Goal: Task Accomplishment & Management: Manage account settings

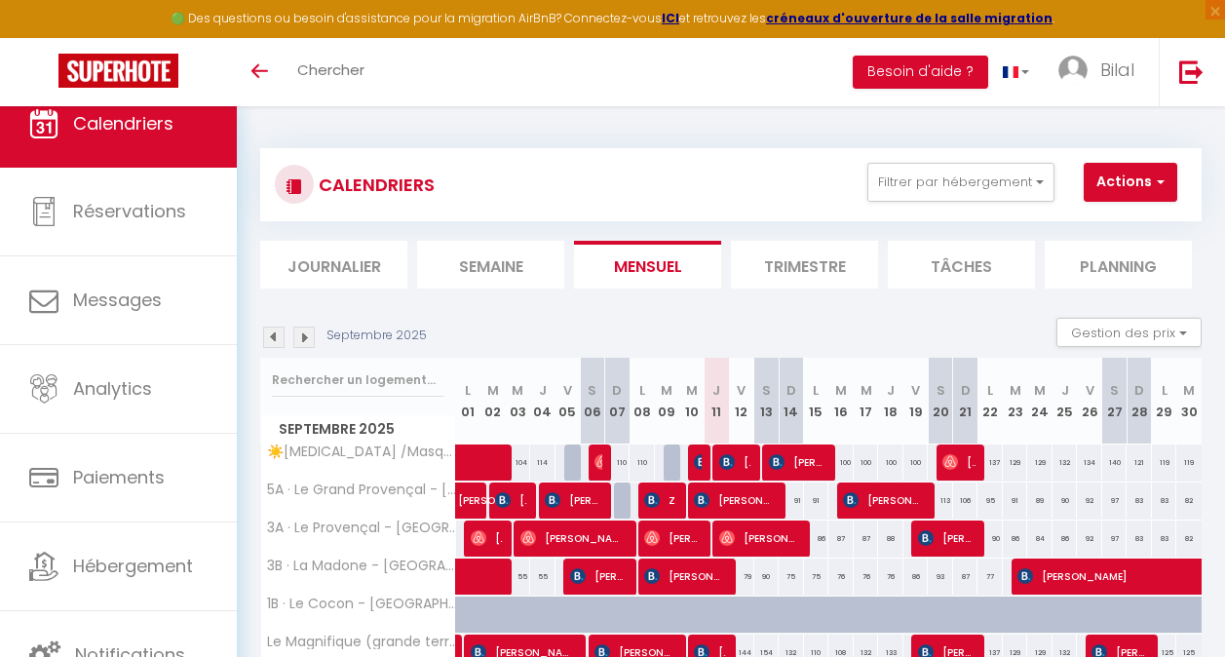
scroll to position [195, 0]
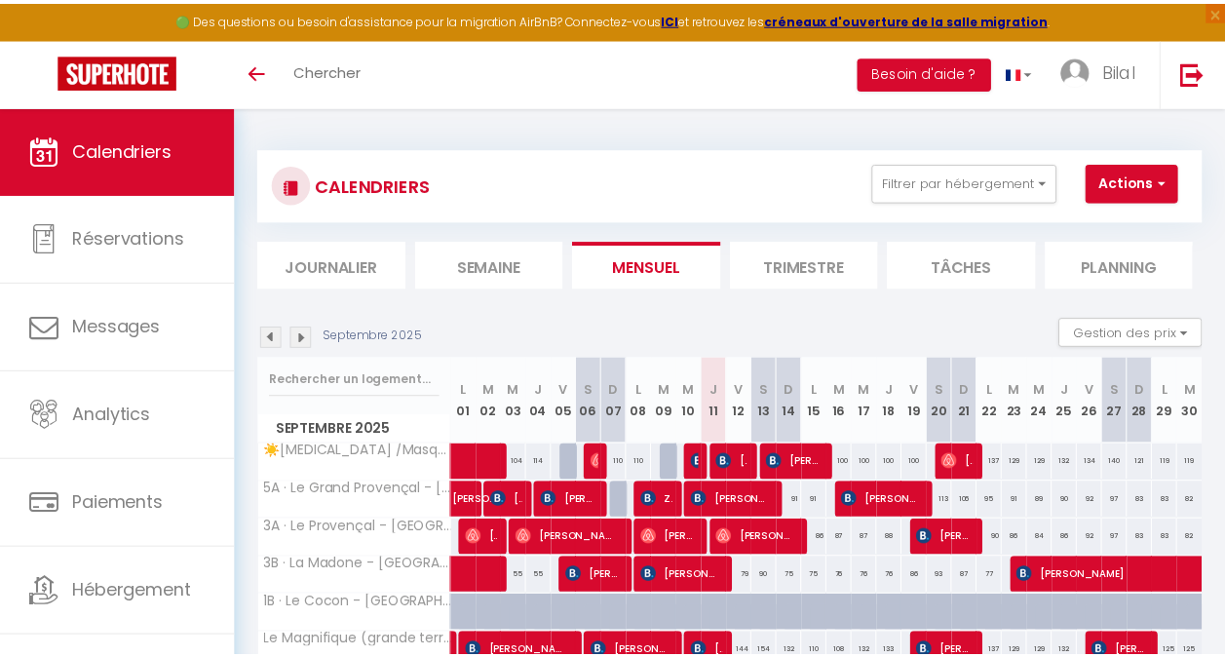
scroll to position [195, 0]
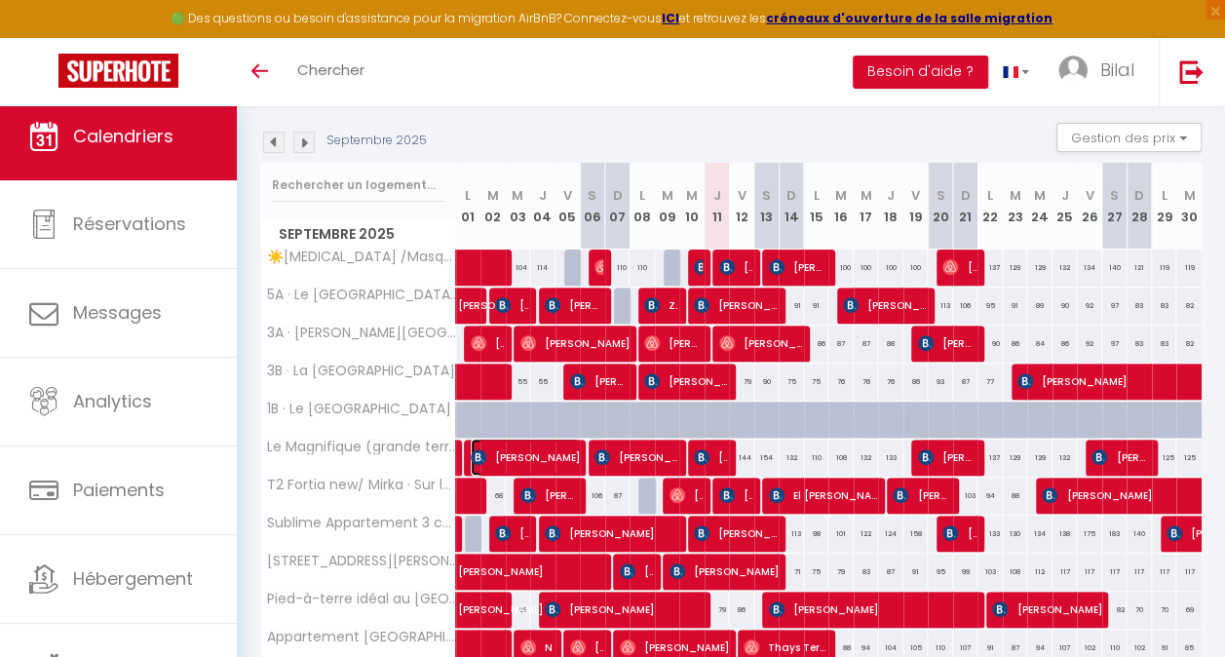
click at [524, 458] on span "[PERSON_NAME]" at bounding box center [526, 457] width 110 height 37
select select "OK"
select select "KO"
select select "0"
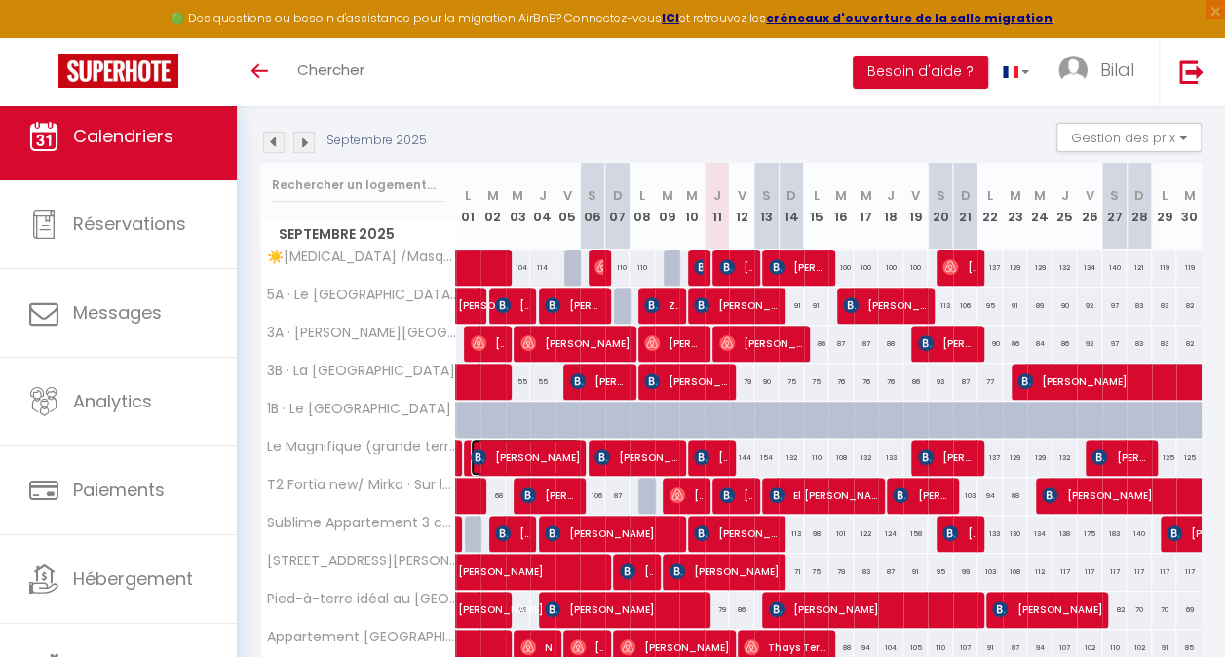
select select "1"
select select
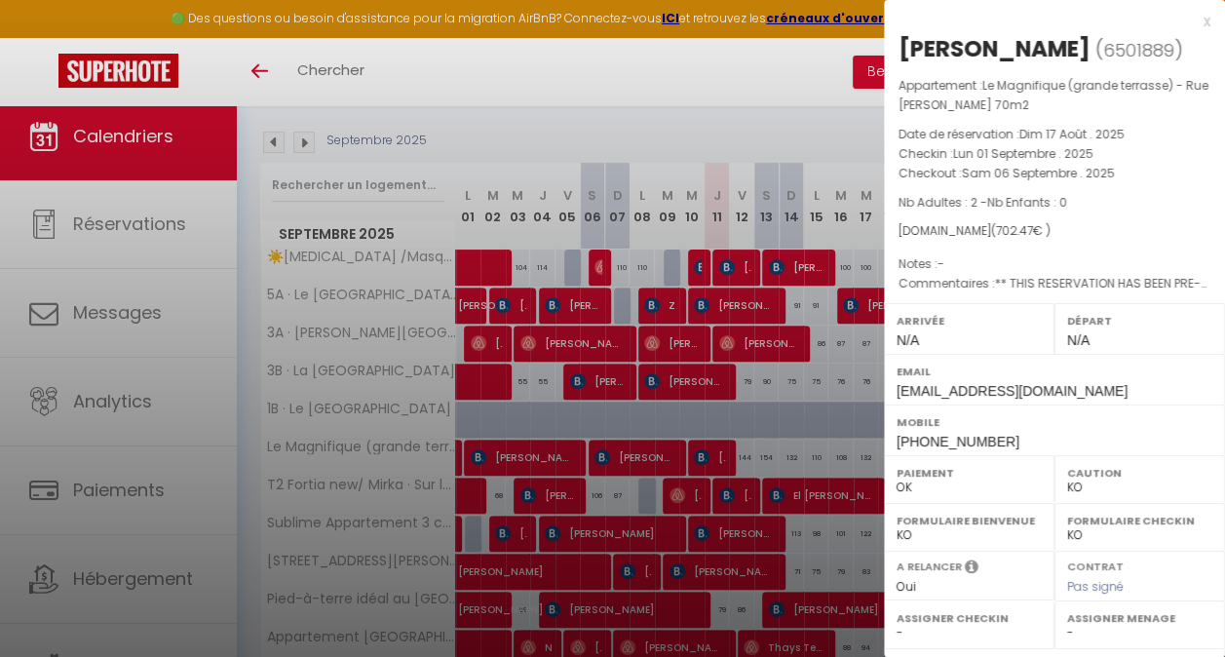
click at [524, 458] on div at bounding box center [612, 328] width 1225 height 657
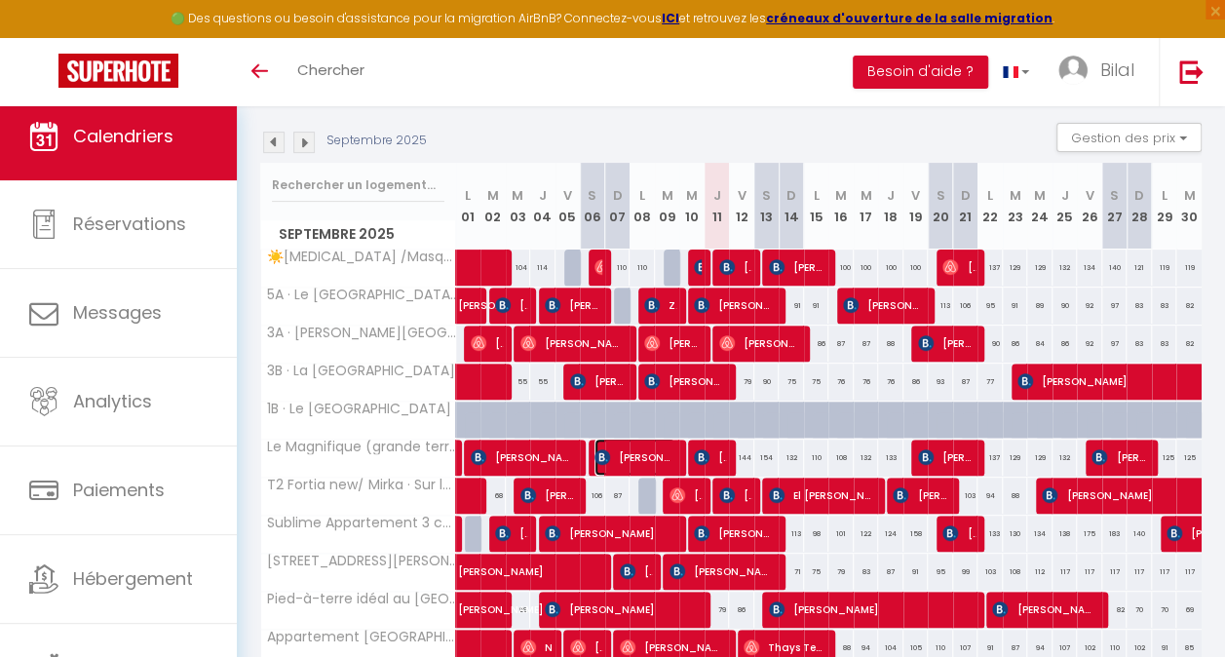
click at [617, 458] on span "[PERSON_NAME]" at bounding box center [634, 457] width 81 height 37
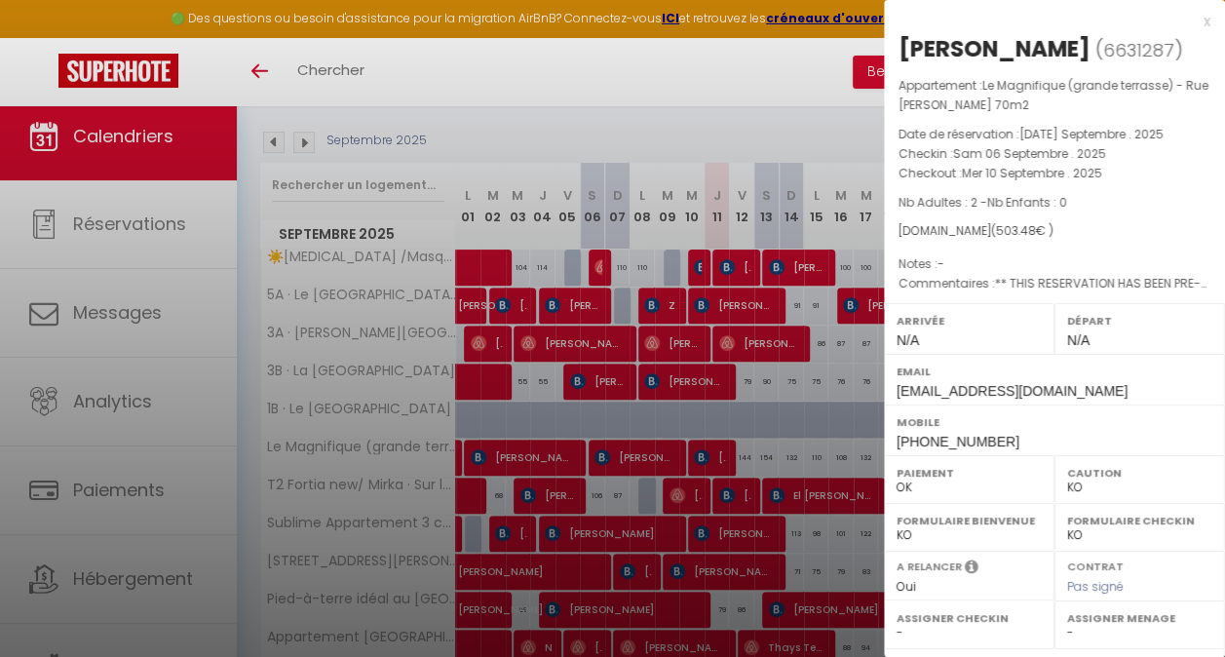
click at [617, 458] on div at bounding box center [612, 328] width 1225 height 657
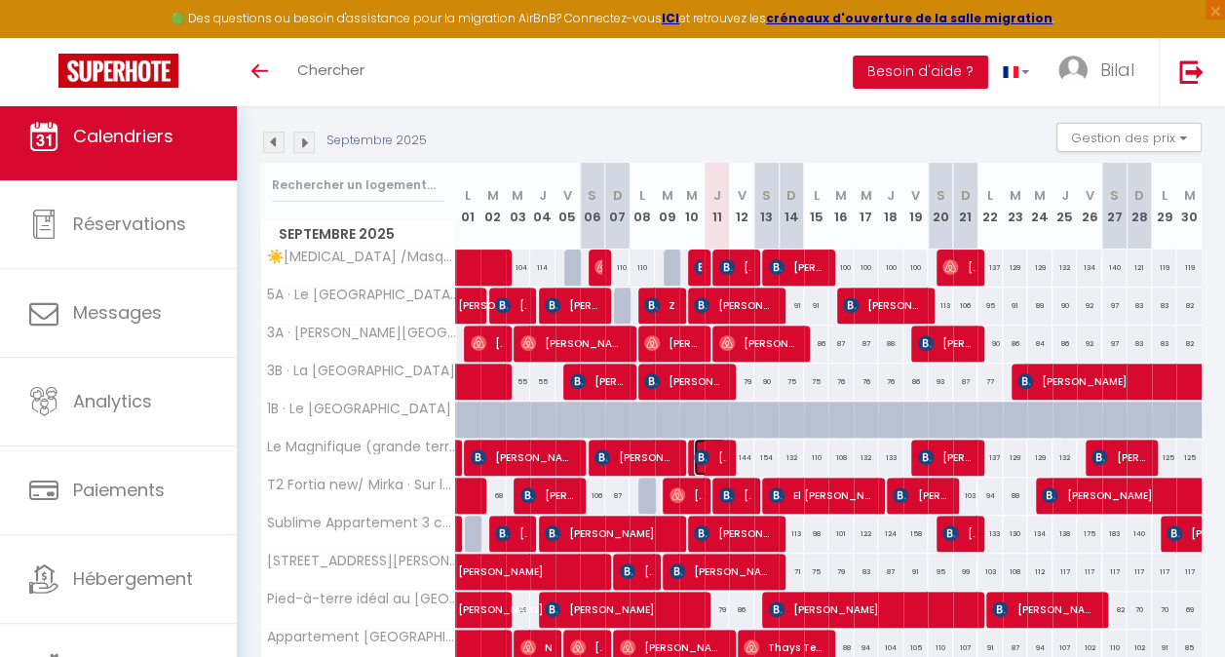
click at [717, 462] on span "[PERSON_NAME]" at bounding box center [710, 457] width 32 height 37
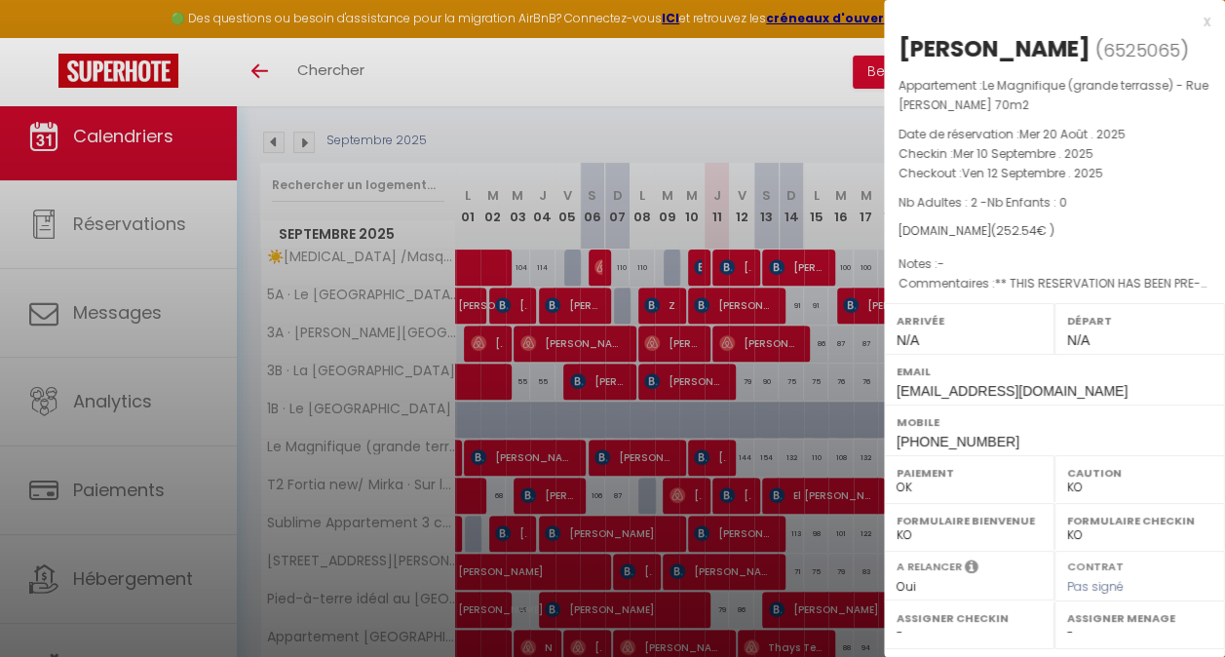
click at [717, 462] on div at bounding box center [612, 328] width 1225 height 657
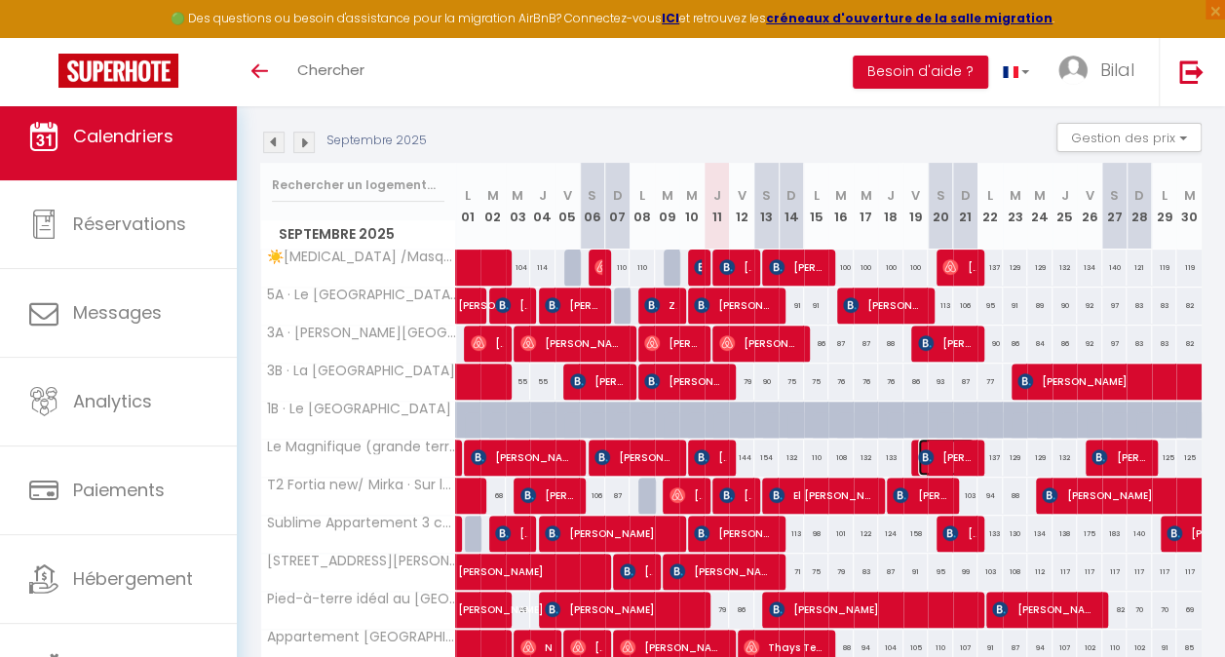
click at [956, 455] on span "[PERSON_NAME]" at bounding box center [946, 457] width 57 height 37
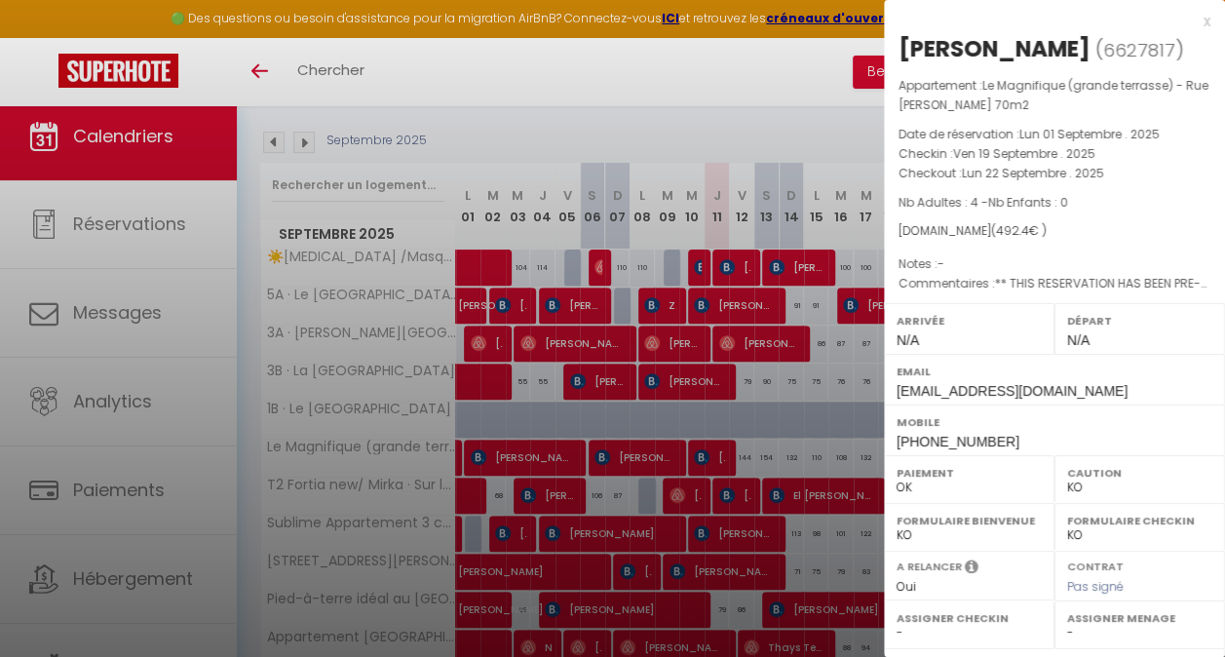
click at [813, 470] on div at bounding box center [612, 328] width 1225 height 657
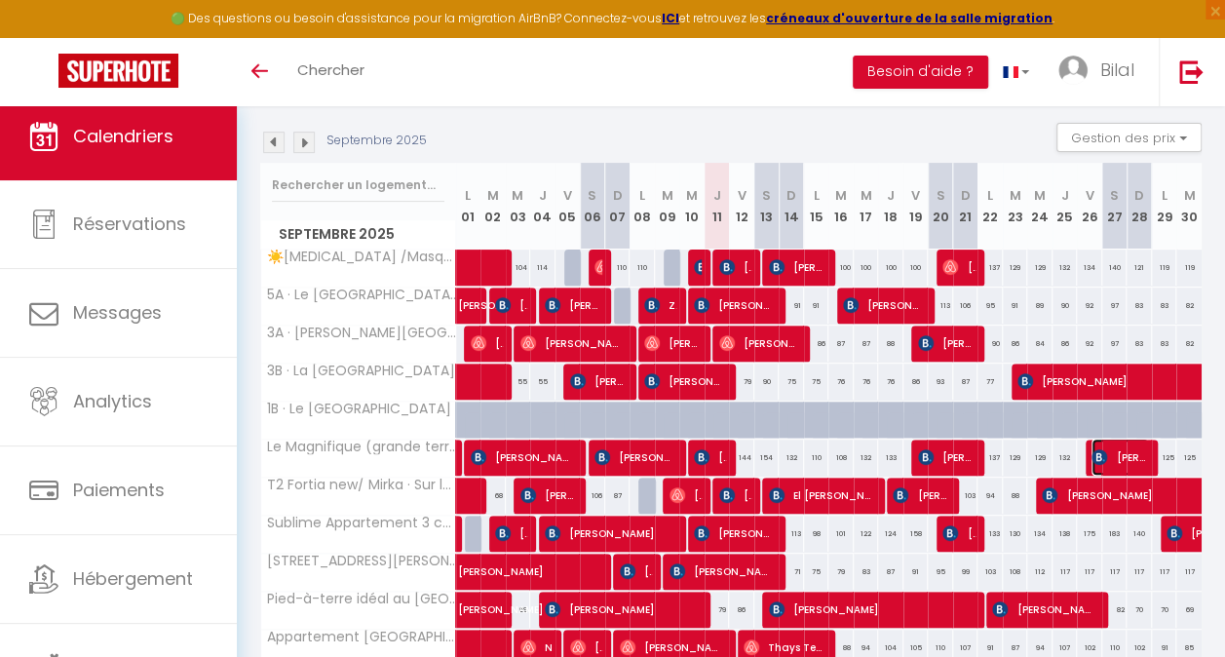
click at [1094, 461] on span "[PERSON_NAME]" at bounding box center [1119, 457] width 57 height 37
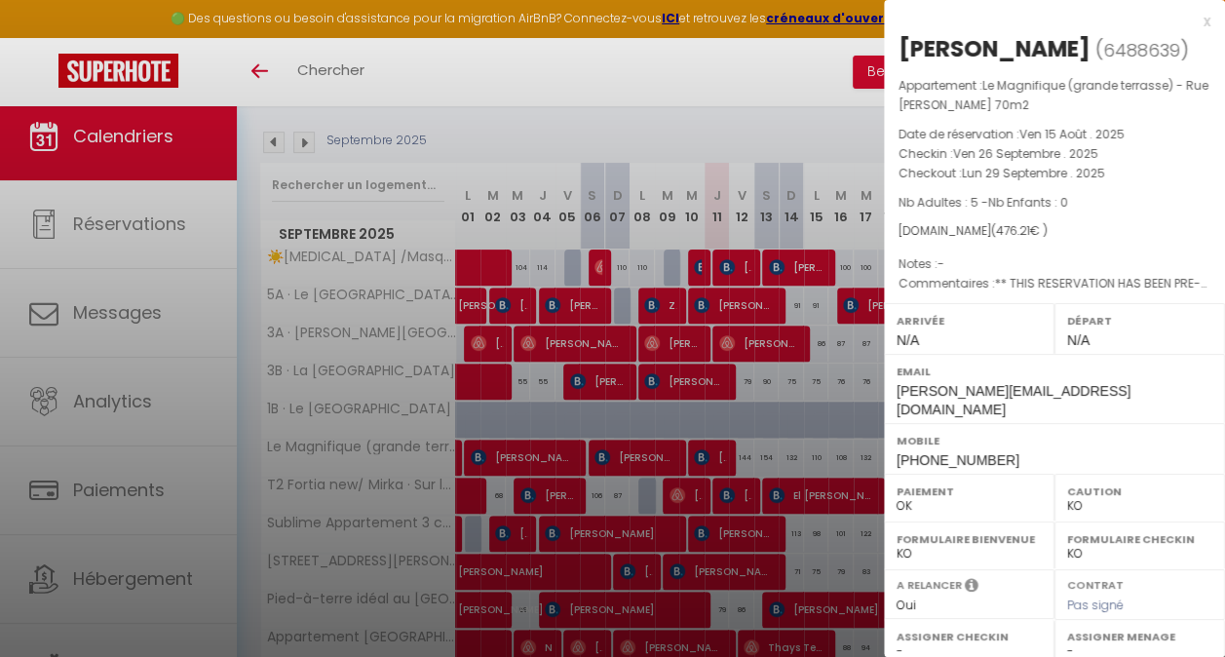
click at [720, 76] on div at bounding box center [612, 328] width 1225 height 657
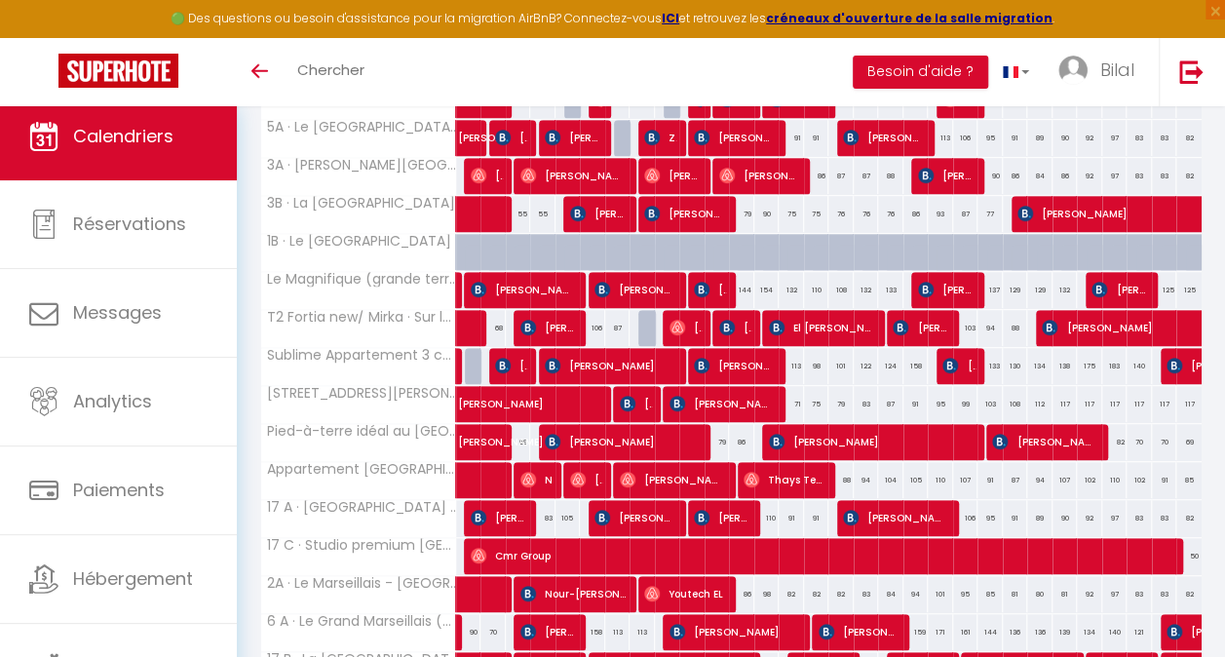
scroll to position [484, 0]
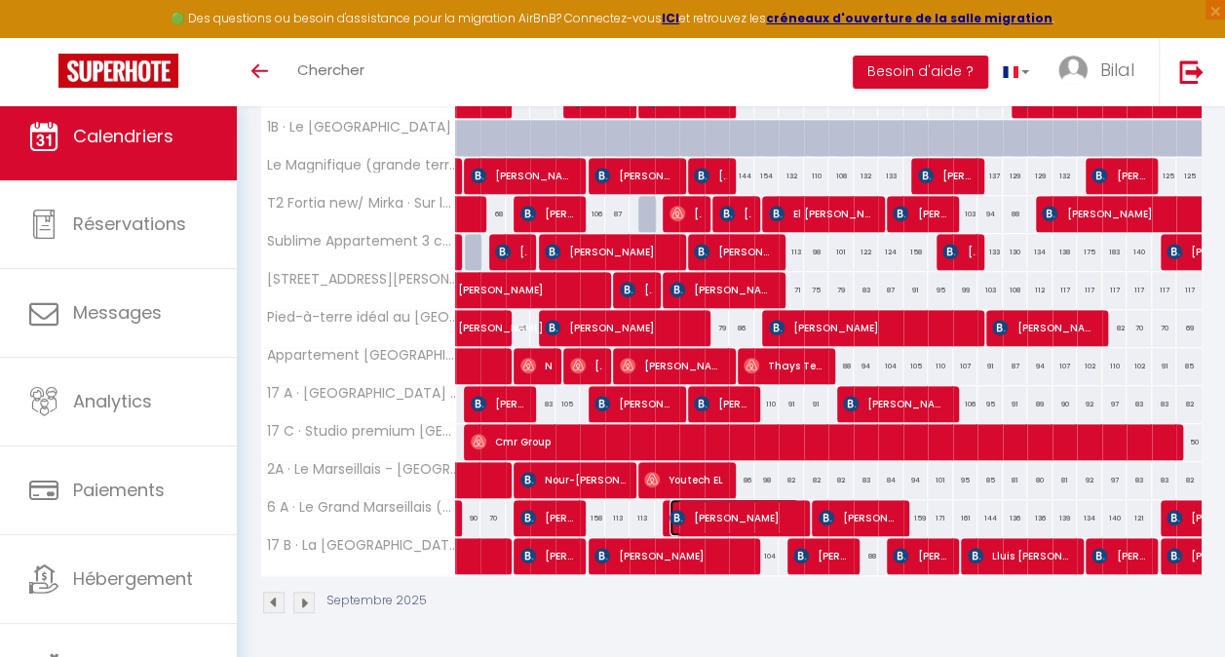
click at [677, 510] on img at bounding box center [677, 518] width 16 height 16
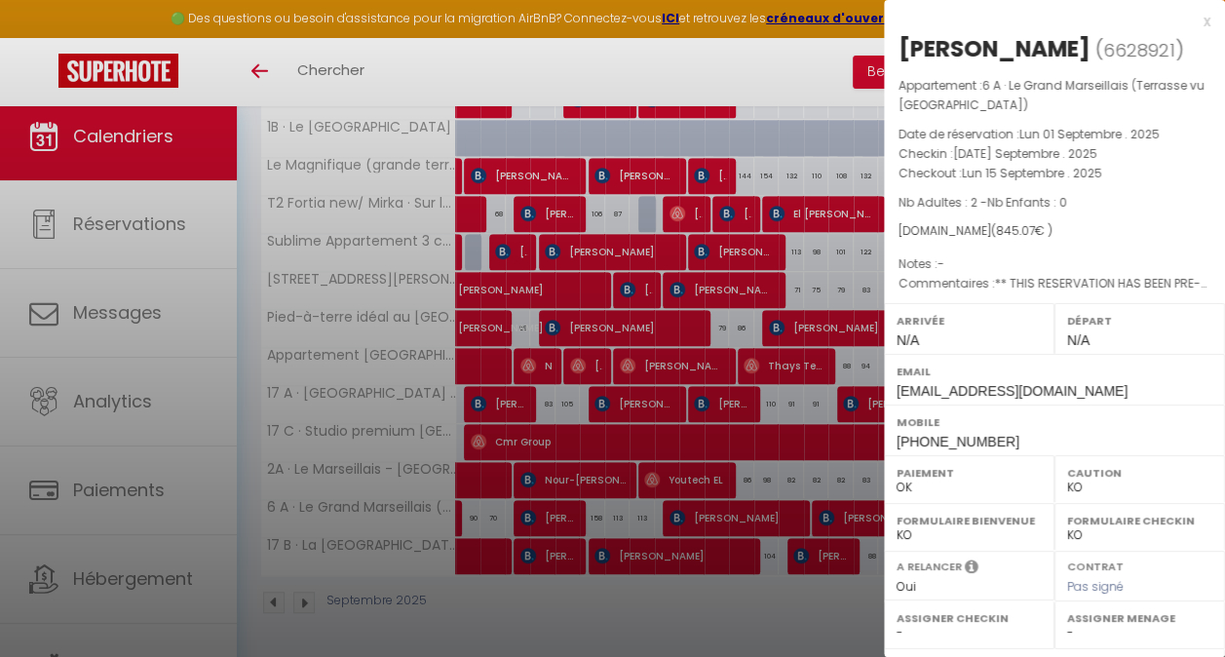
click at [676, 503] on div at bounding box center [612, 328] width 1225 height 657
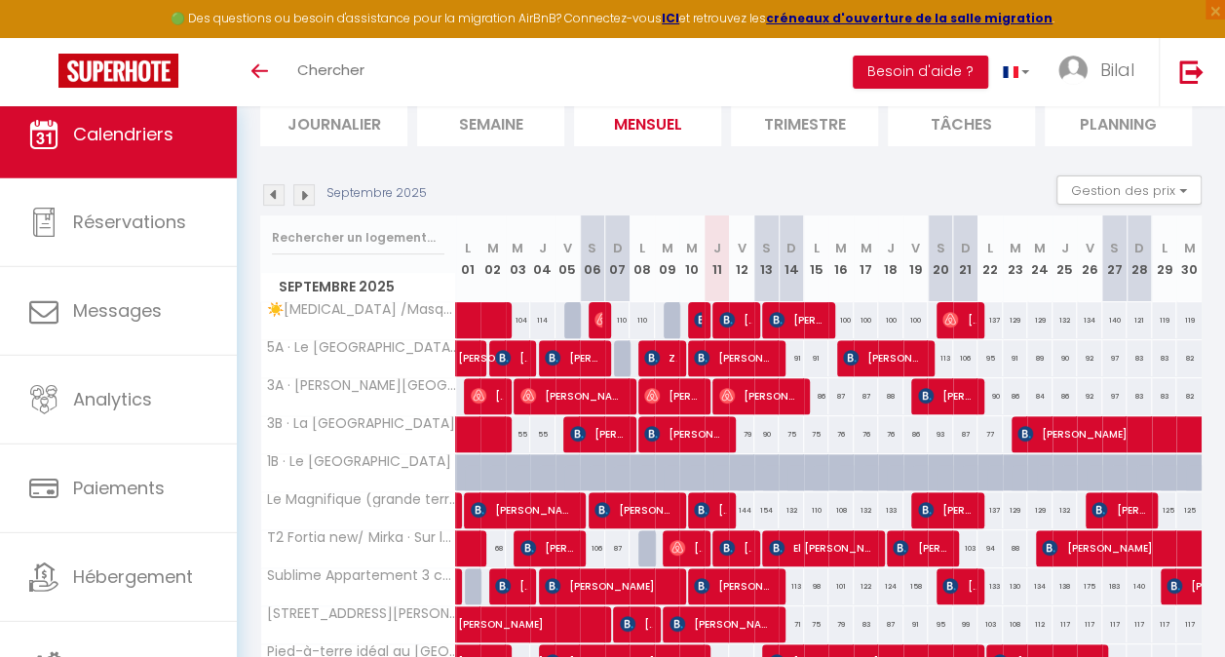
scroll to position [97, 0]
